Goal: Navigation & Orientation: Find specific page/section

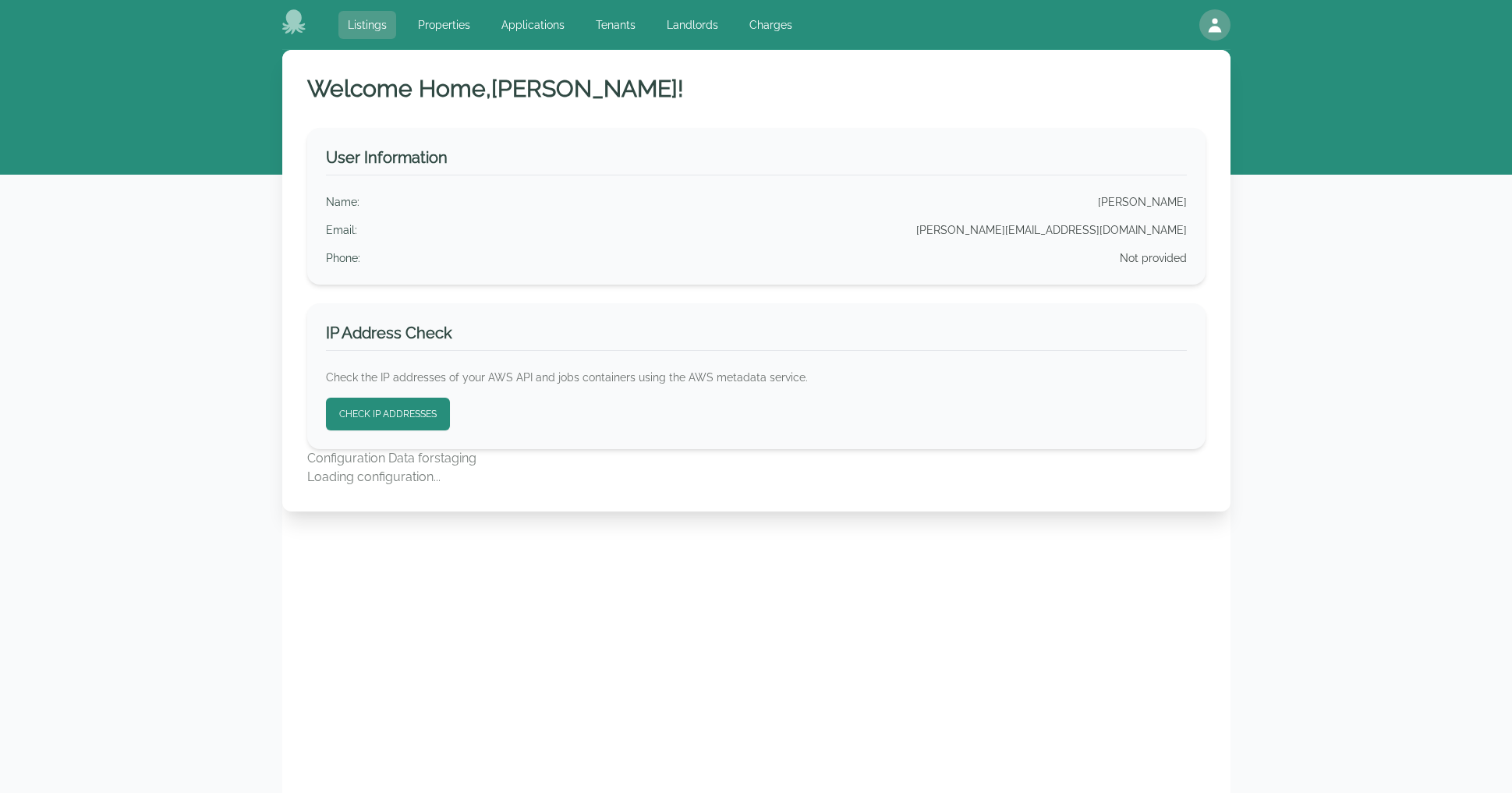
click at [366, 24] on link "Listings" at bounding box center [367, 25] width 58 height 28
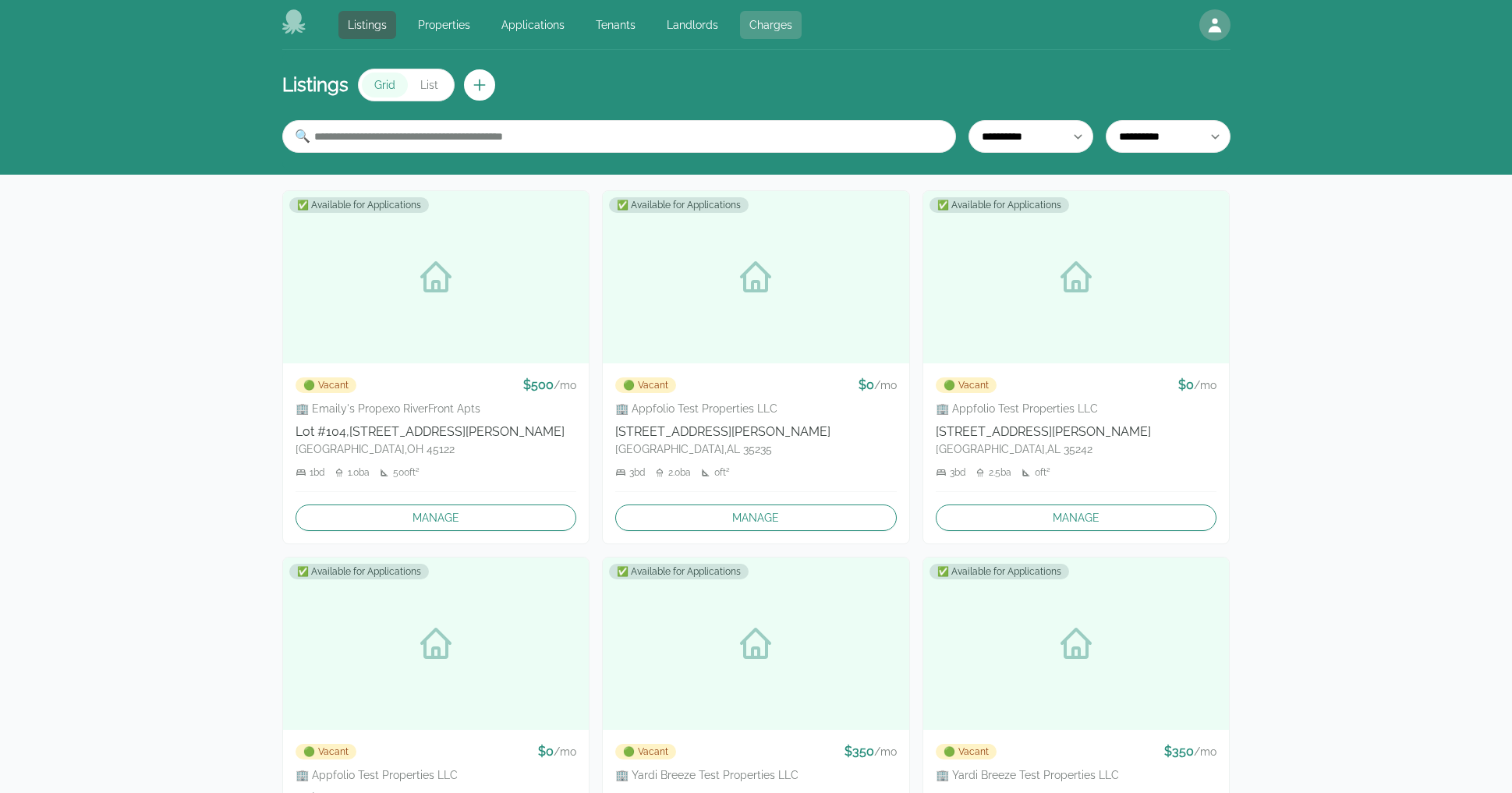
click at [771, 27] on link "Charges" at bounding box center [771, 25] width 61 height 28
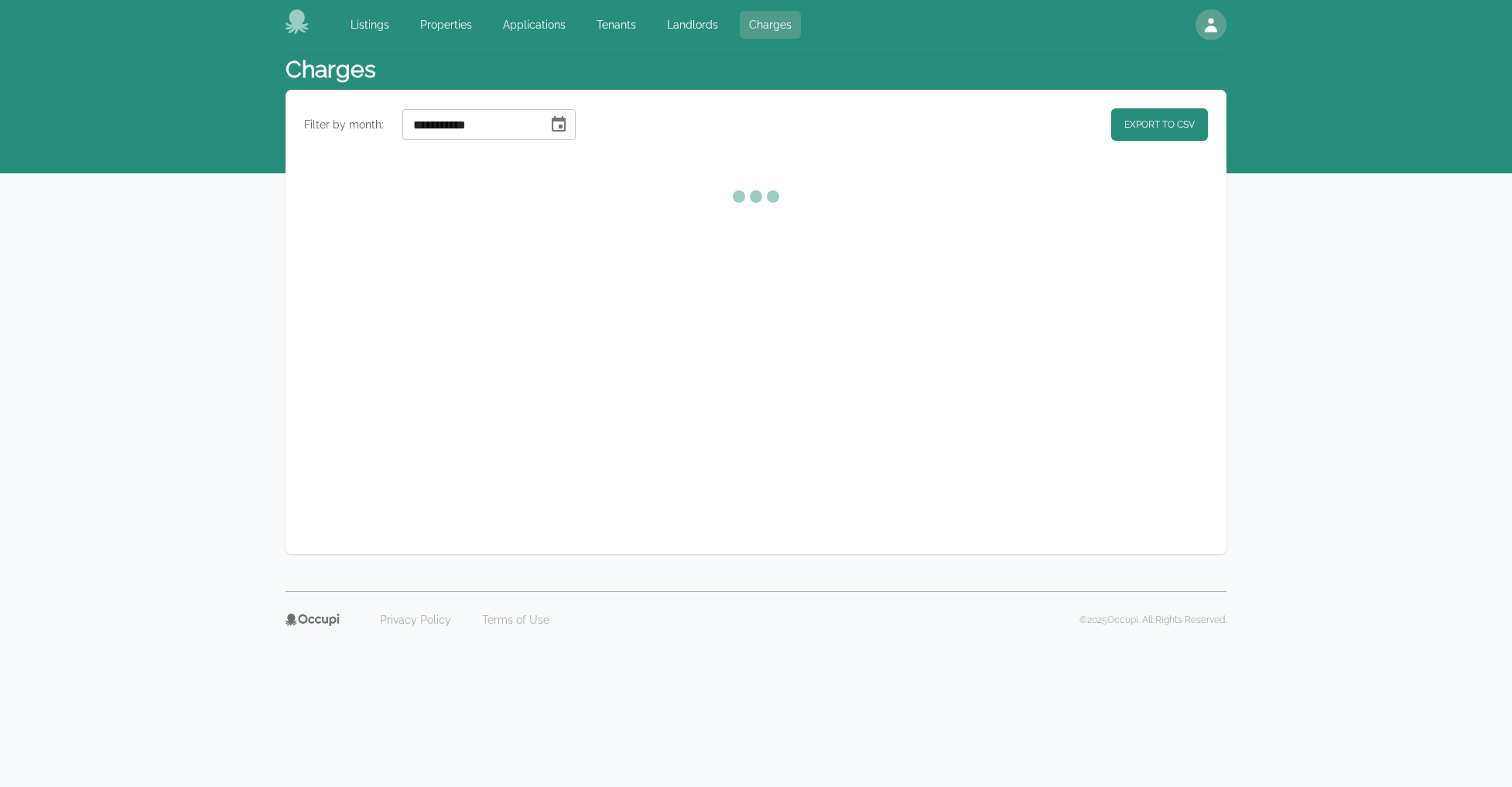
select select "**"
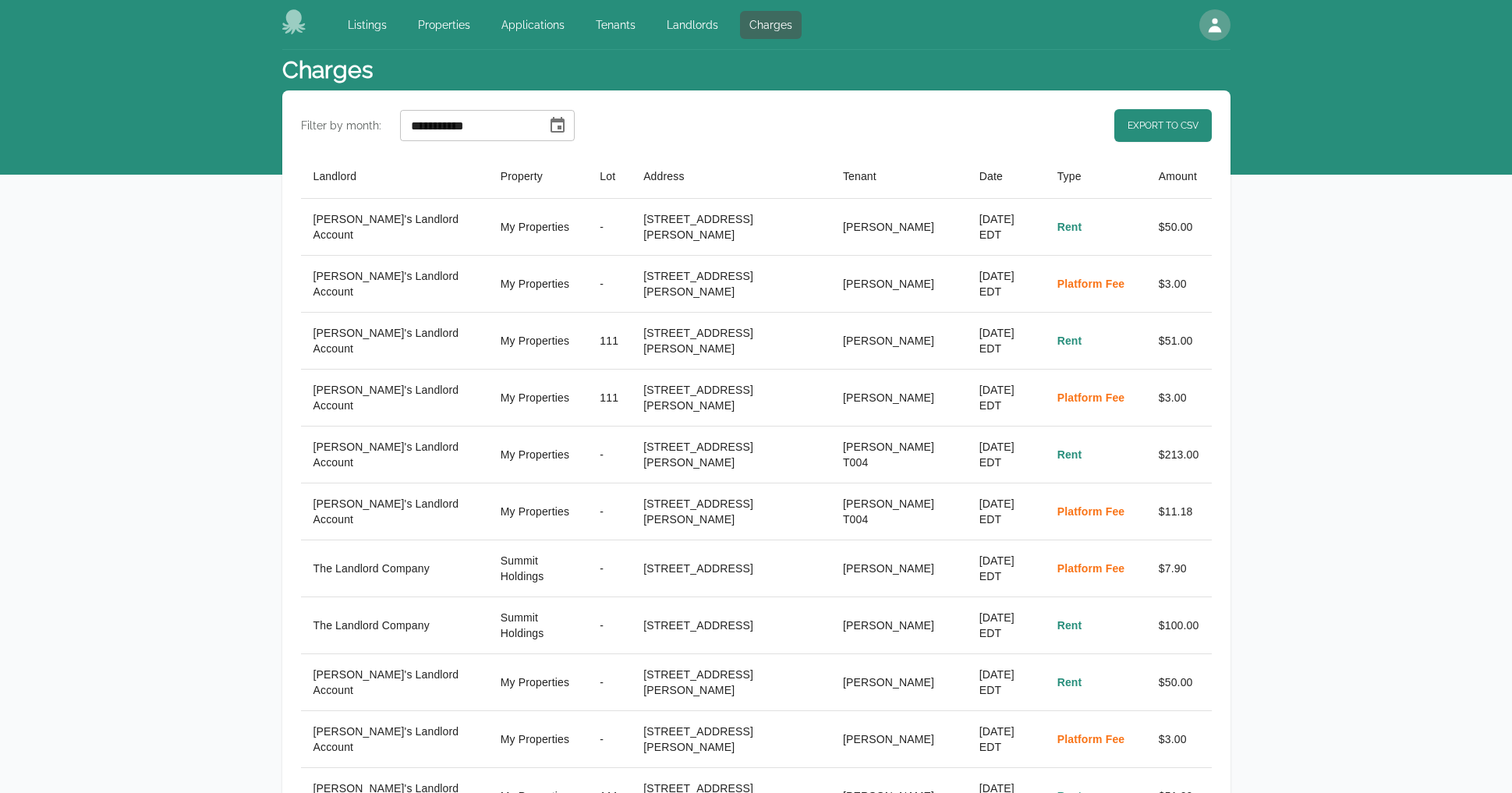
click at [294, 32] on icon at bounding box center [294, 21] width 25 height 25
